Goal: Navigation & Orientation: Find specific page/section

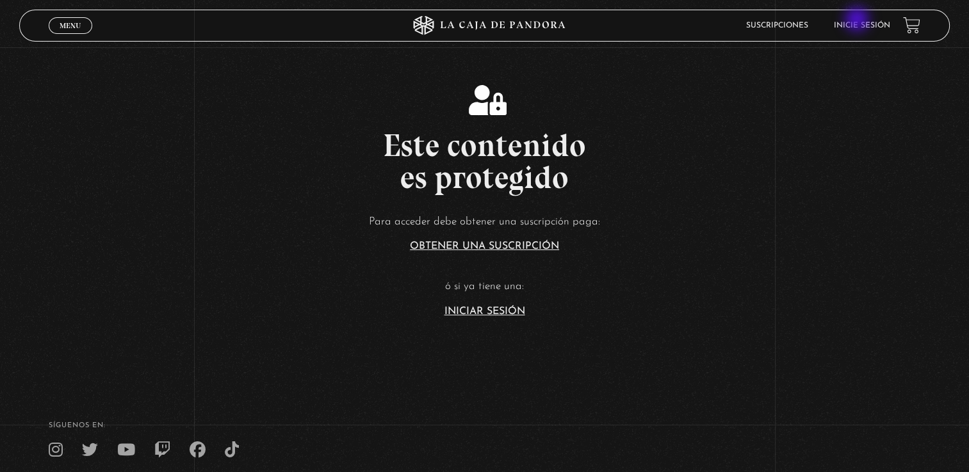
click at [858, 20] on li "Inicie sesión" at bounding box center [861, 25] width 56 height 20
click at [863, 24] on link "Inicie sesión" at bounding box center [861, 26] width 56 height 8
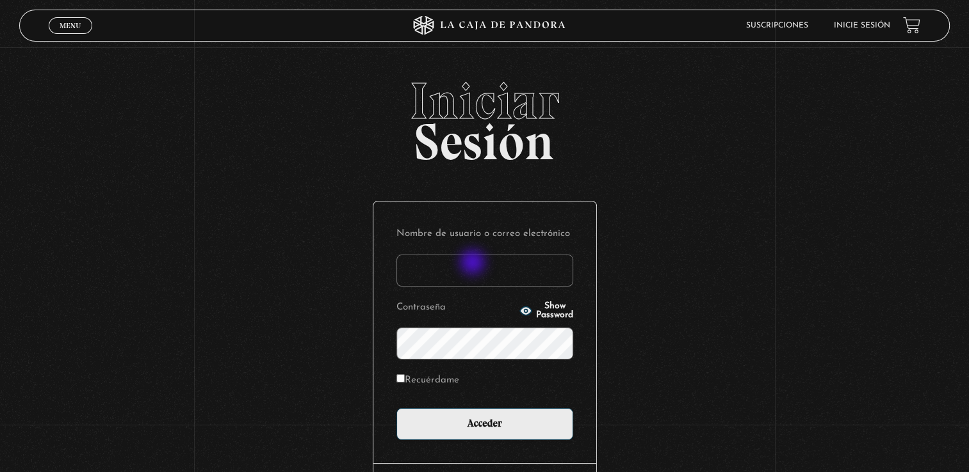
click at [474, 263] on input "Nombre de usuario o correo electrónico" at bounding box center [484, 271] width 177 height 32
type input "jocelyn2898@gmail.com"
click at [396, 408] on input "Acceder" at bounding box center [484, 424] width 177 height 32
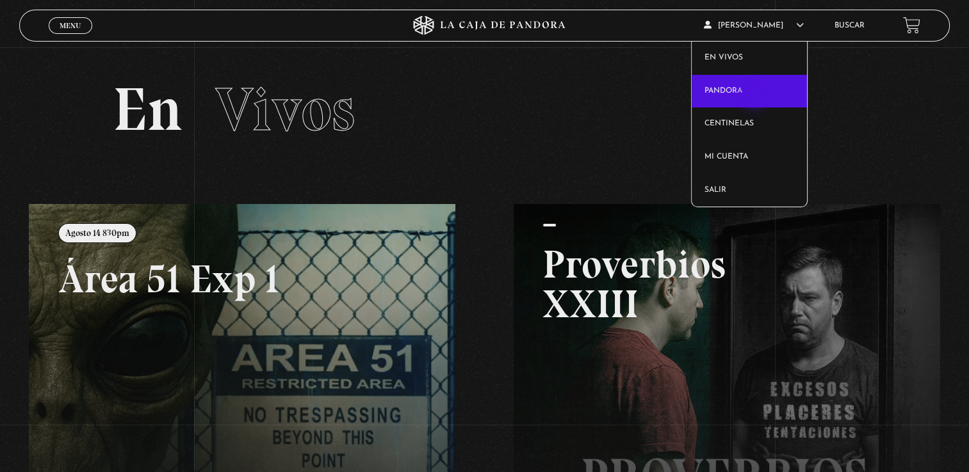
click at [755, 95] on link "Pandora" at bounding box center [748, 91] width 115 height 33
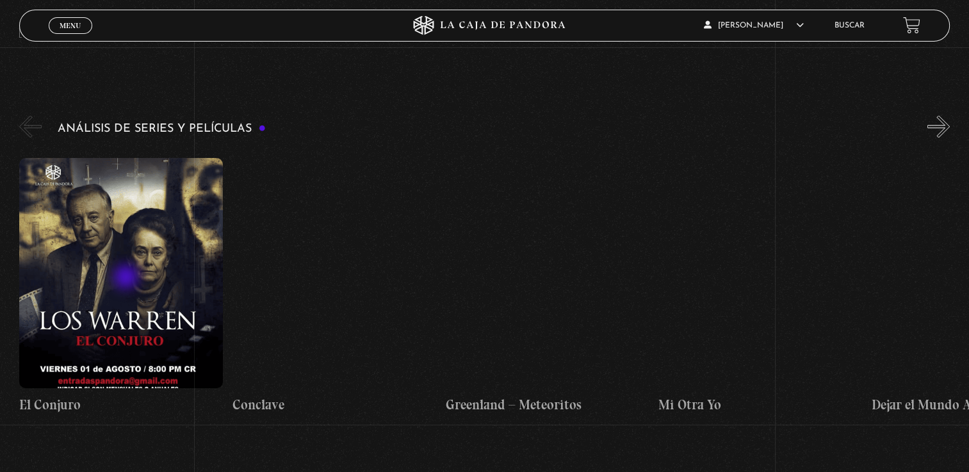
scroll to position [2240, 0]
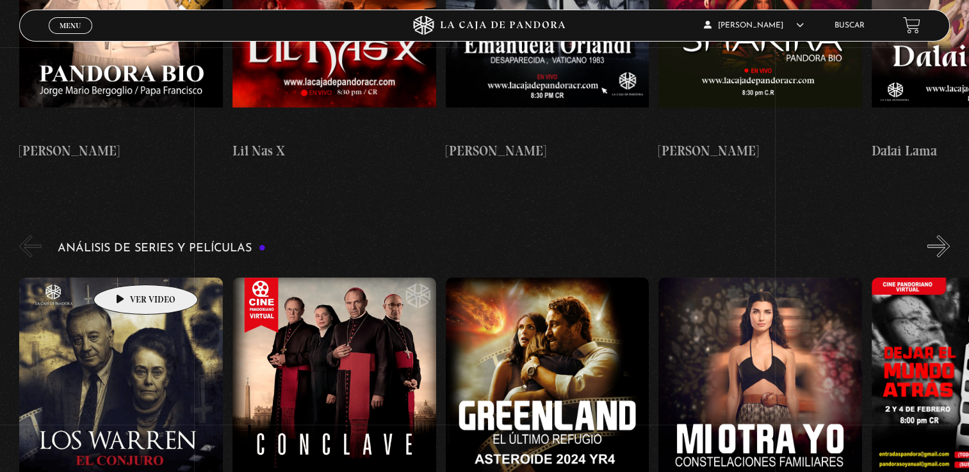
click at [125, 277] on figure at bounding box center [121, 392] width 204 height 230
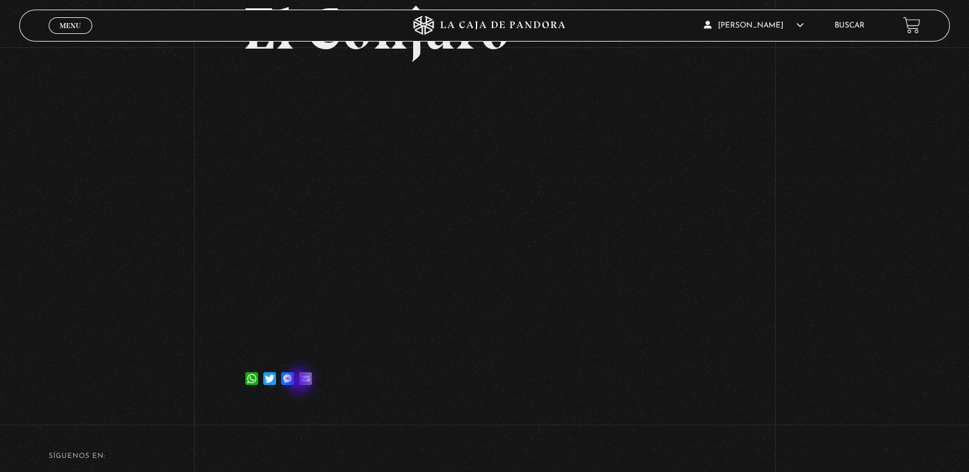
scroll to position [128, 0]
